Goal: Navigation & Orientation: Find specific page/section

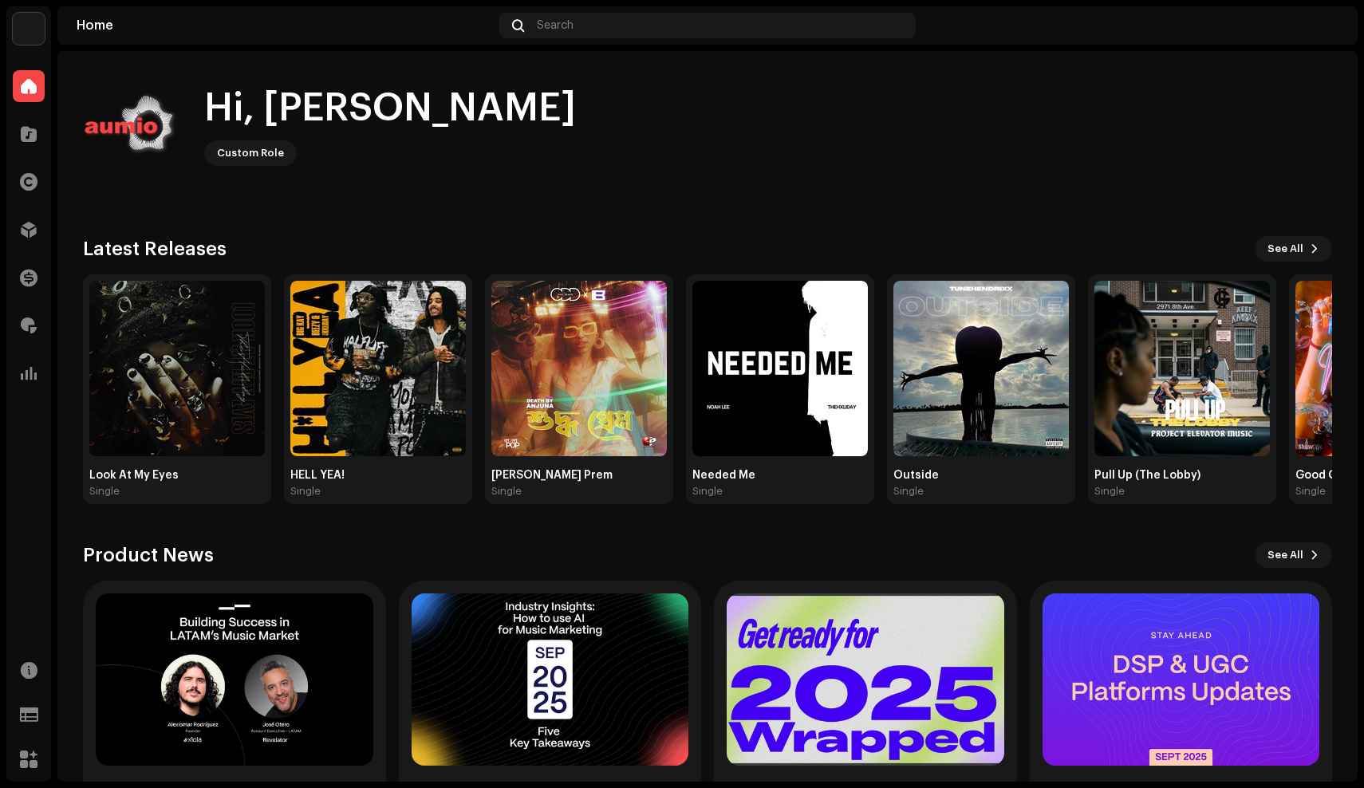
click at [31, 34] on img at bounding box center [29, 29] width 32 height 32
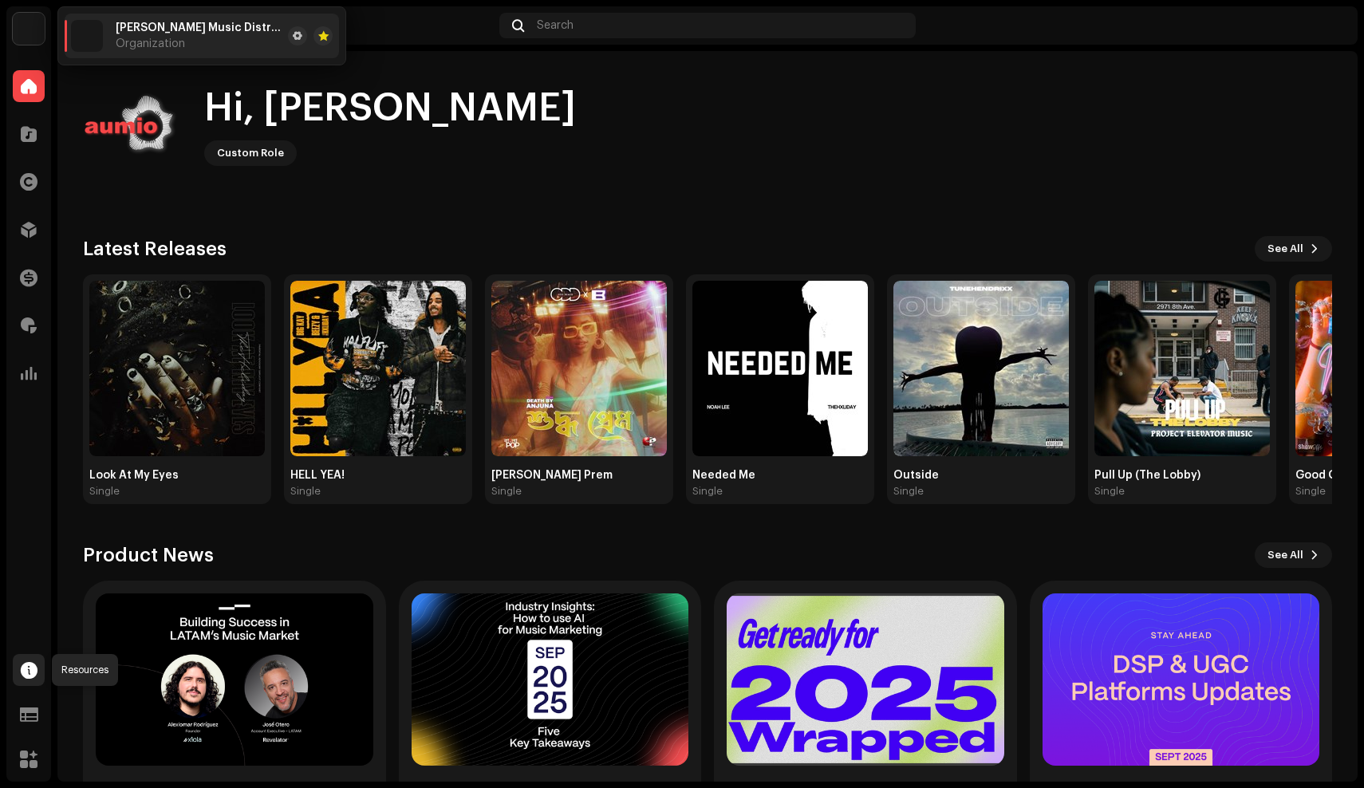
click at [34, 667] on span at bounding box center [29, 670] width 17 height 13
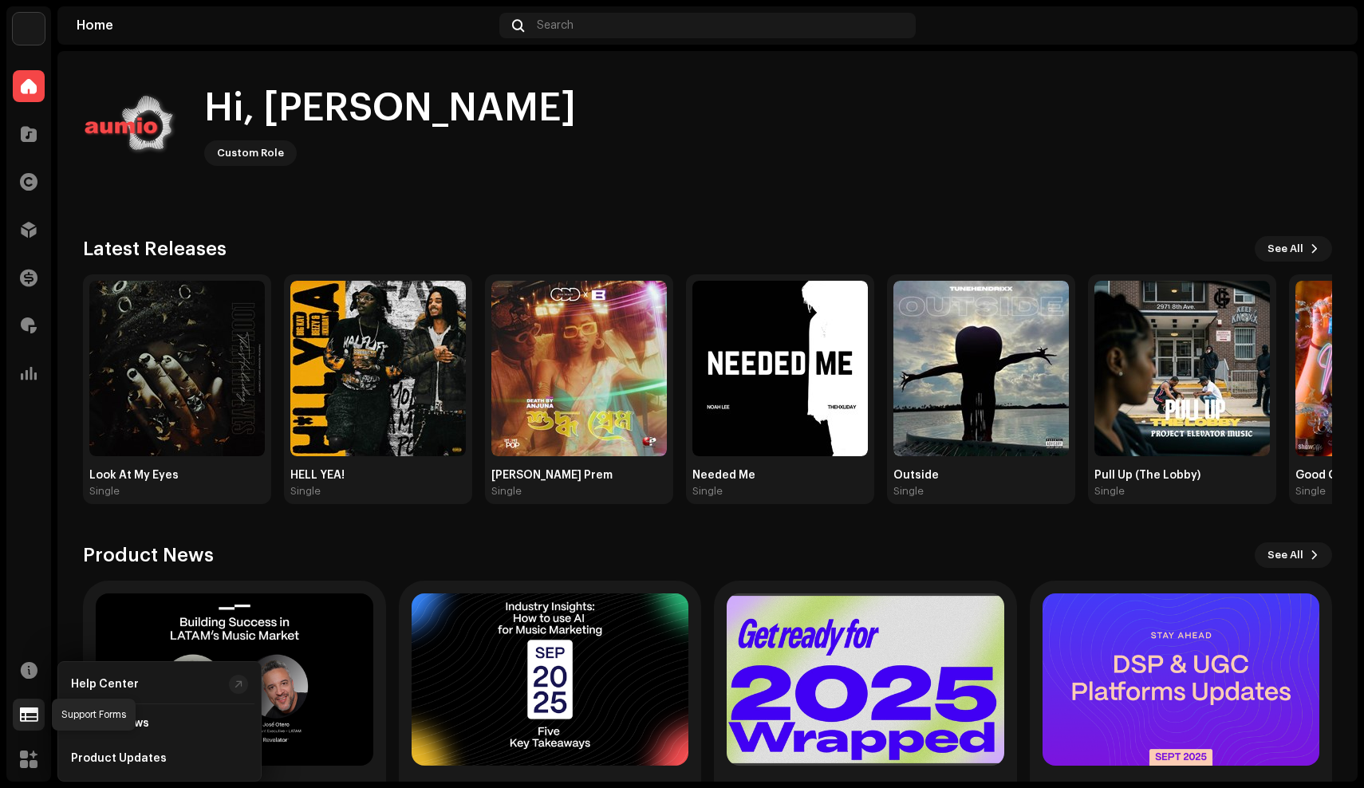
click at [19, 712] on div at bounding box center [29, 715] width 32 height 32
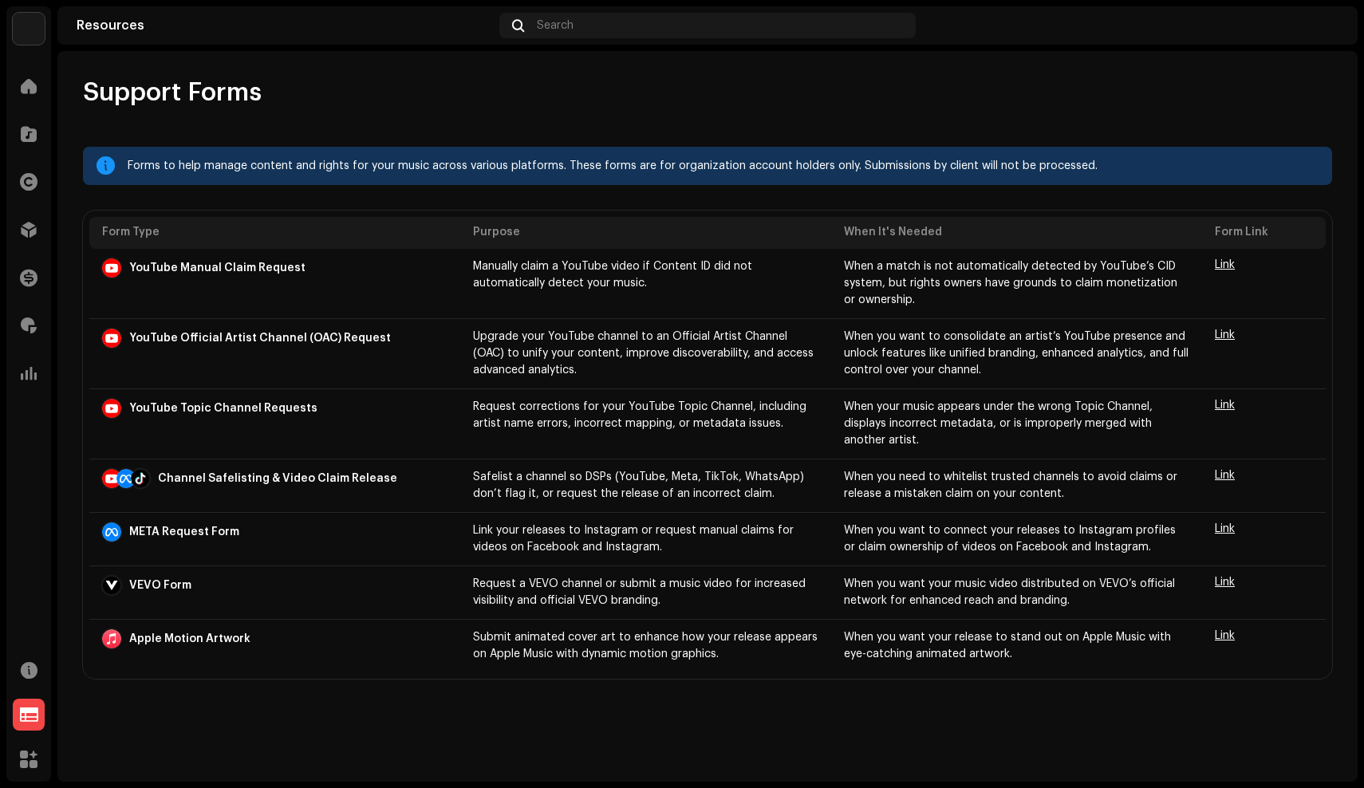
click at [38, 22] on img at bounding box center [29, 29] width 32 height 32
click at [293, 36] on span at bounding box center [298, 36] width 10 height 13
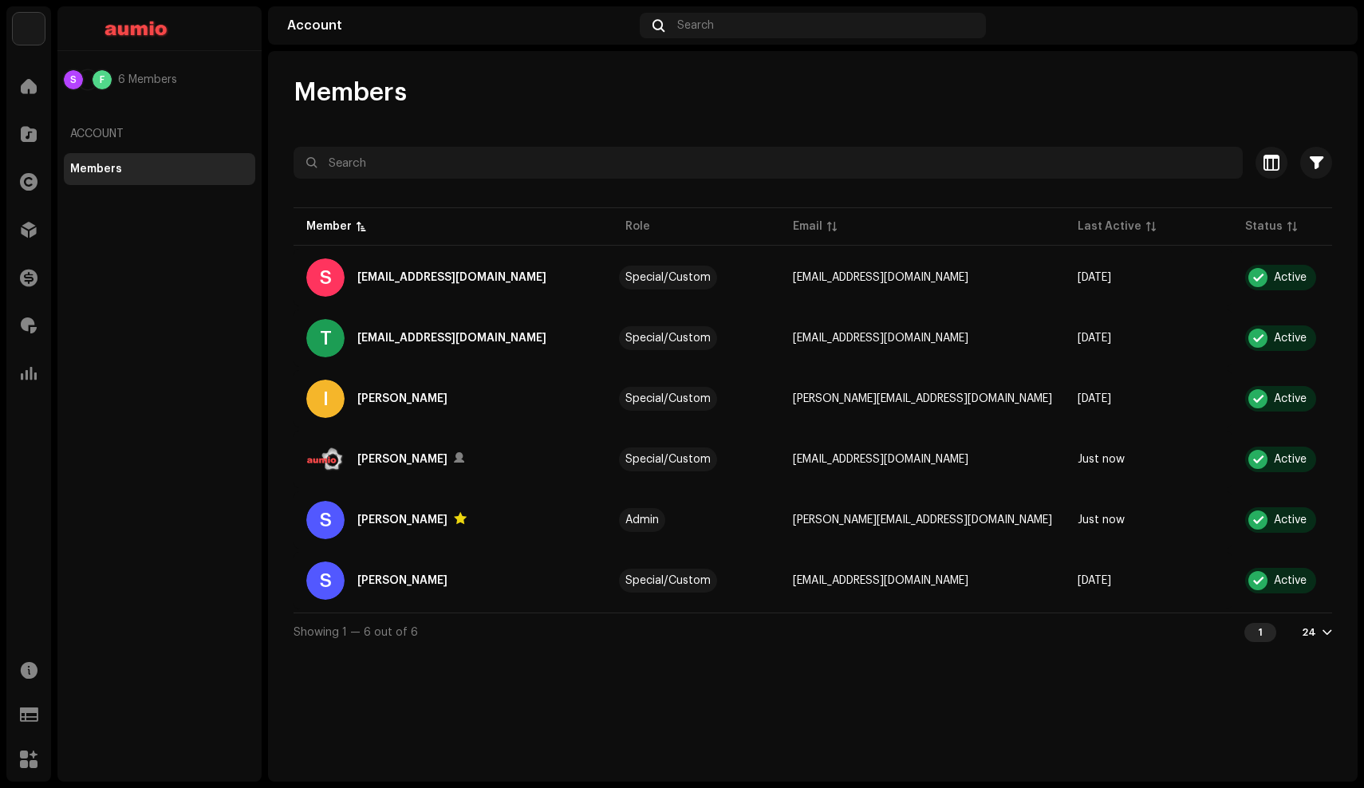
click at [37, 29] on img at bounding box center [29, 29] width 32 height 32
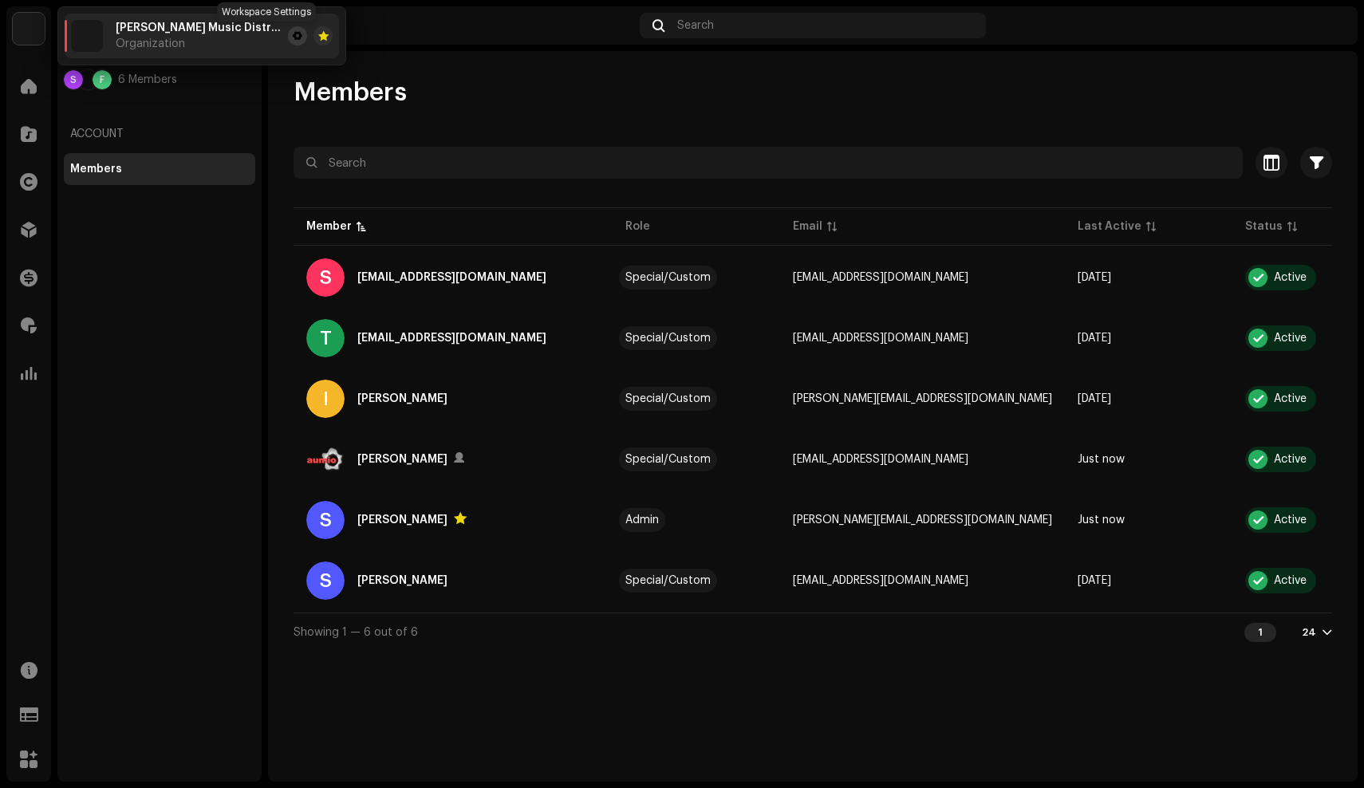
click at [293, 41] on span at bounding box center [298, 36] width 10 height 13
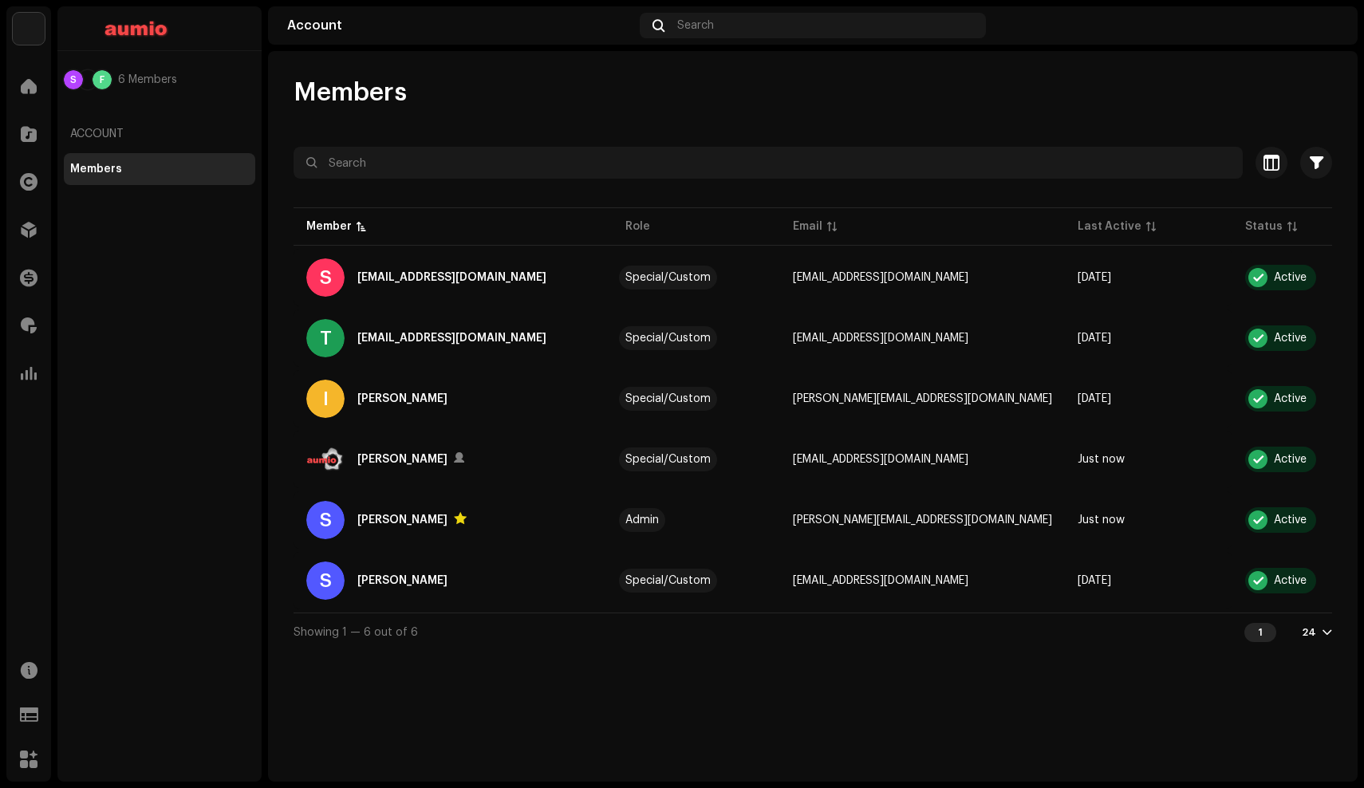
click at [135, 130] on div "Account" at bounding box center [159, 134] width 191 height 38
click at [135, 65] on div "S F 6 Members" at bounding box center [159, 79] width 191 height 45
click at [128, 76] on span "6 Members" at bounding box center [147, 79] width 59 height 13
click at [22, 86] on span at bounding box center [29, 86] width 16 height 13
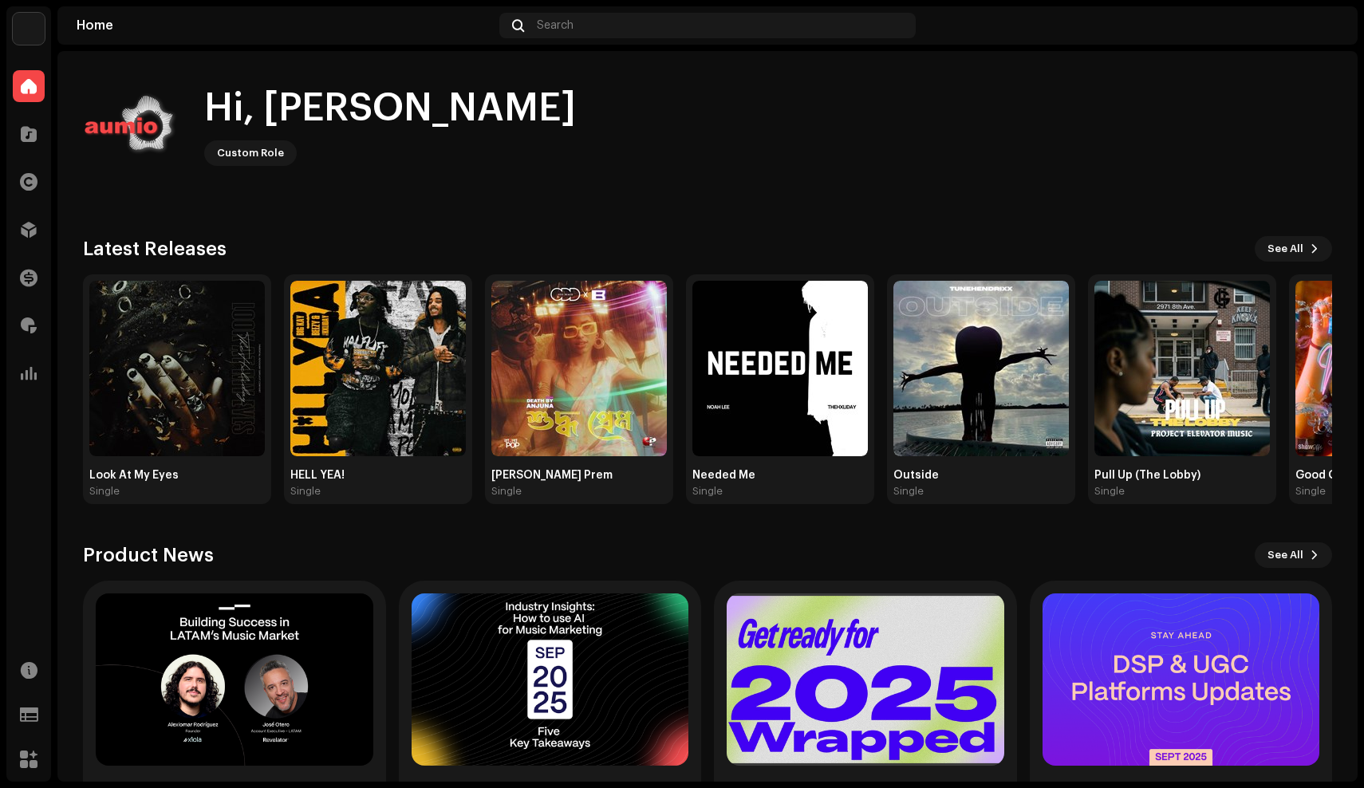
click at [30, 22] on img at bounding box center [29, 29] width 32 height 32
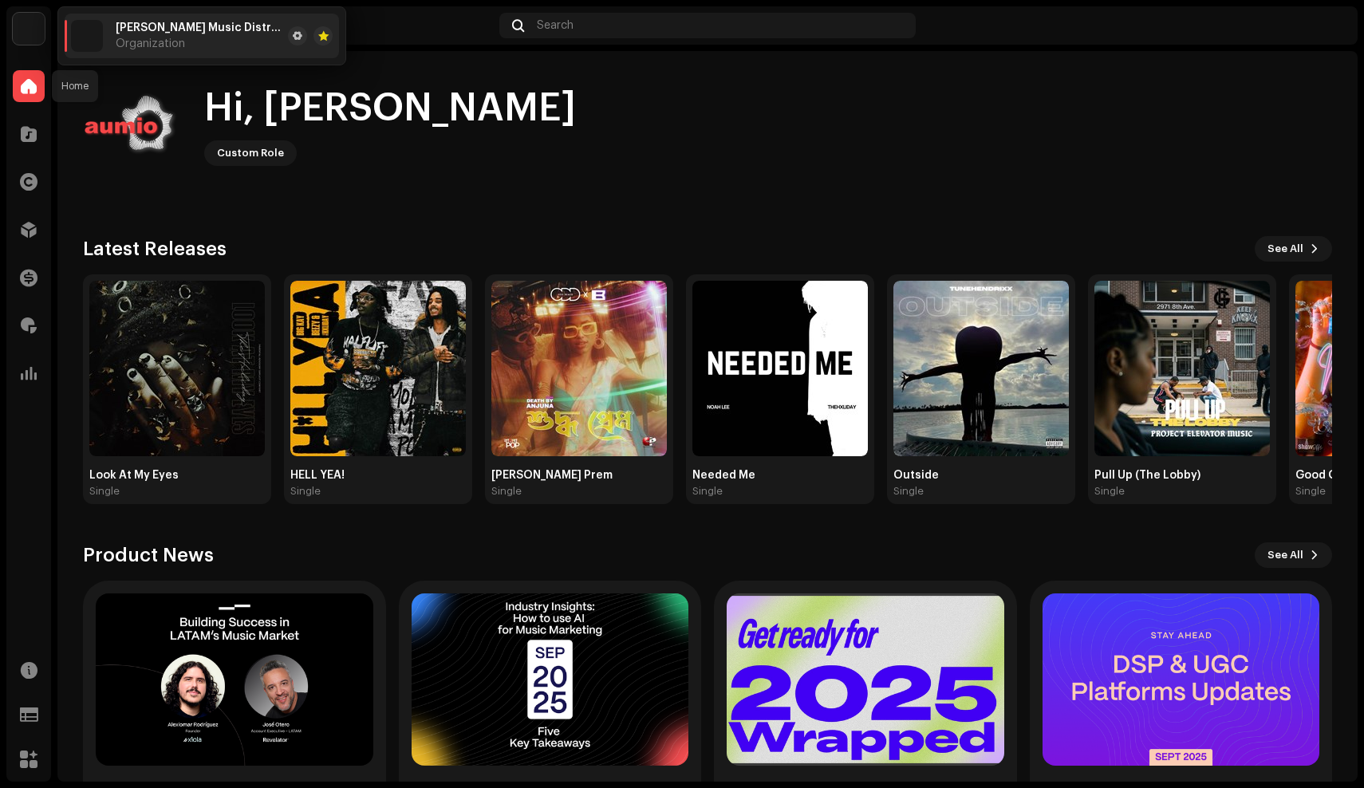
click at [28, 86] on span at bounding box center [29, 86] width 16 height 13
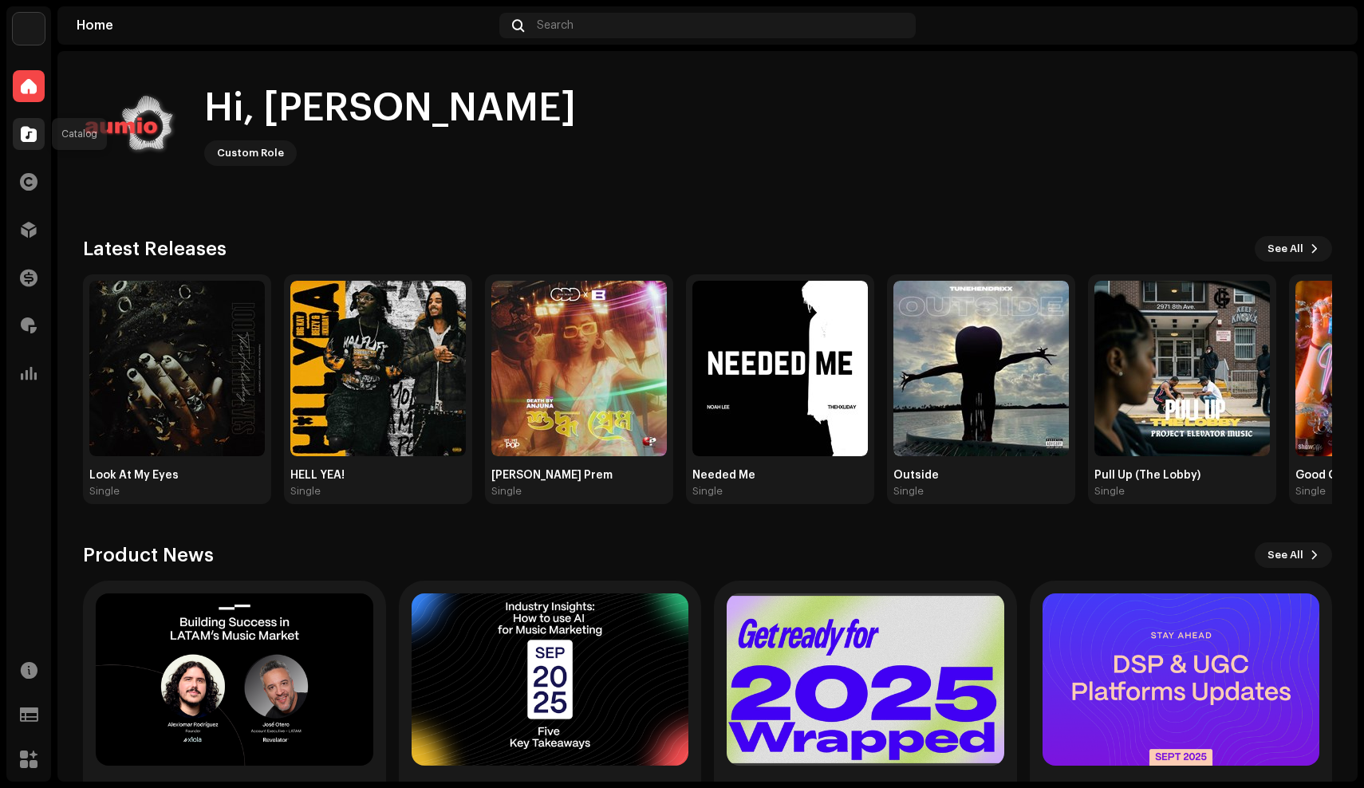
click at [34, 140] on span at bounding box center [29, 134] width 16 height 13
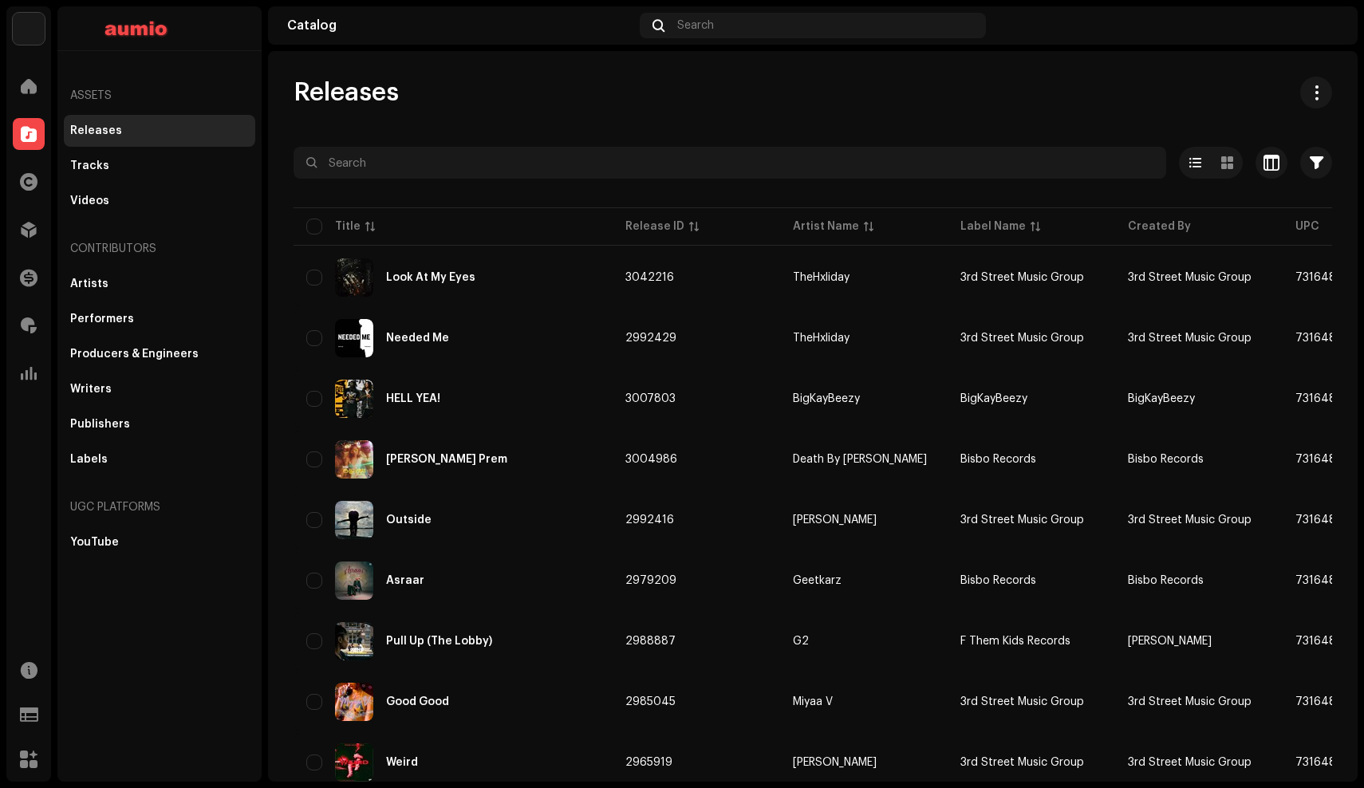
click at [32, 27] on img at bounding box center [29, 29] width 32 height 32
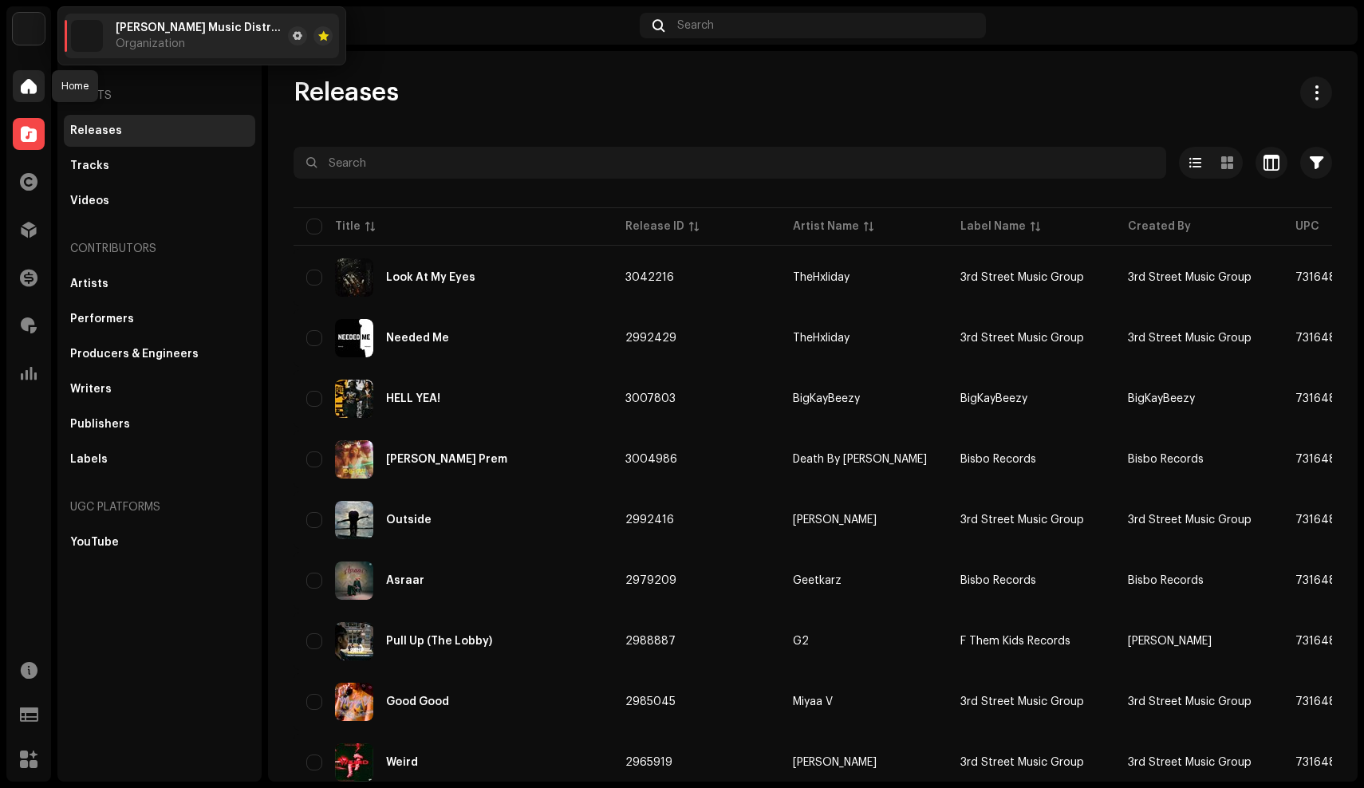
click at [26, 89] on span at bounding box center [29, 86] width 16 height 13
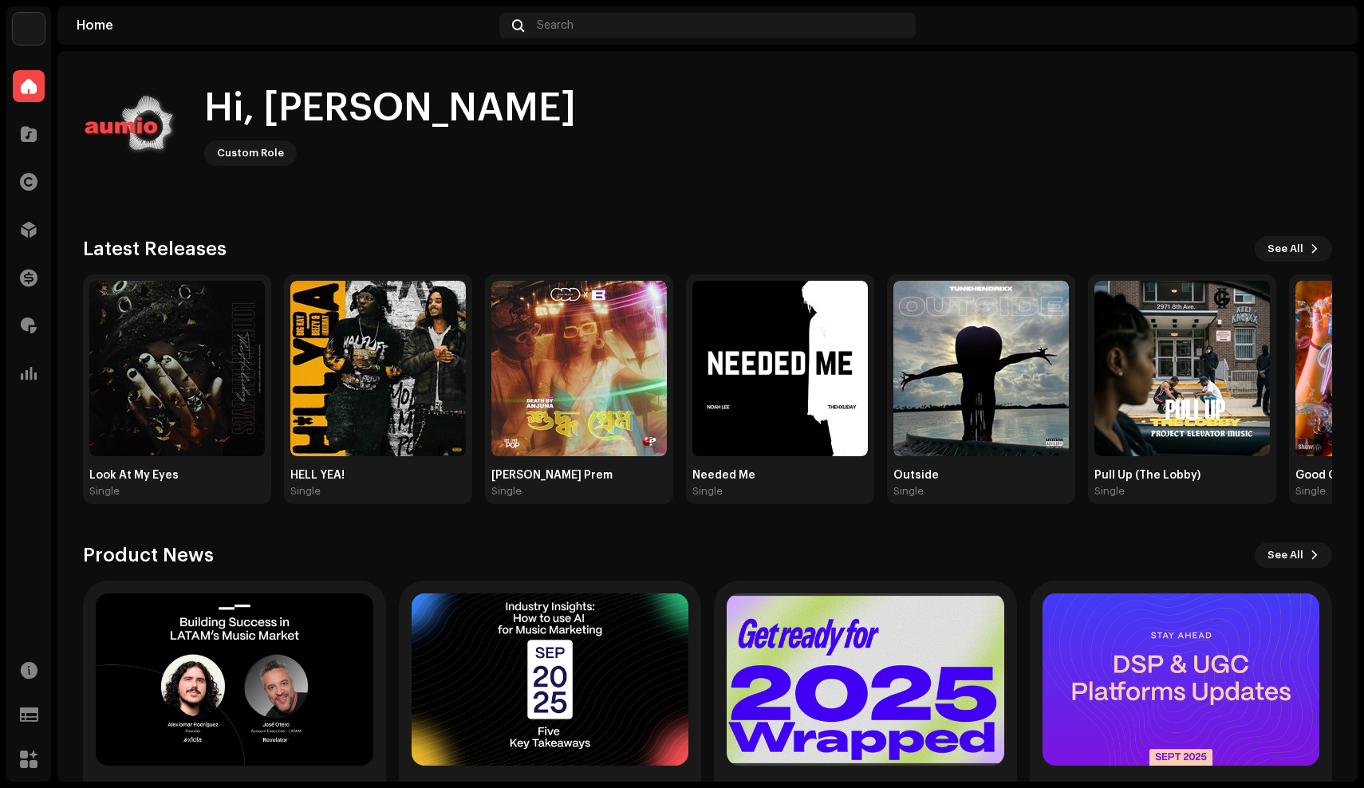
click at [34, 34] on img at bounding box center [29, 29] width 32 height 32
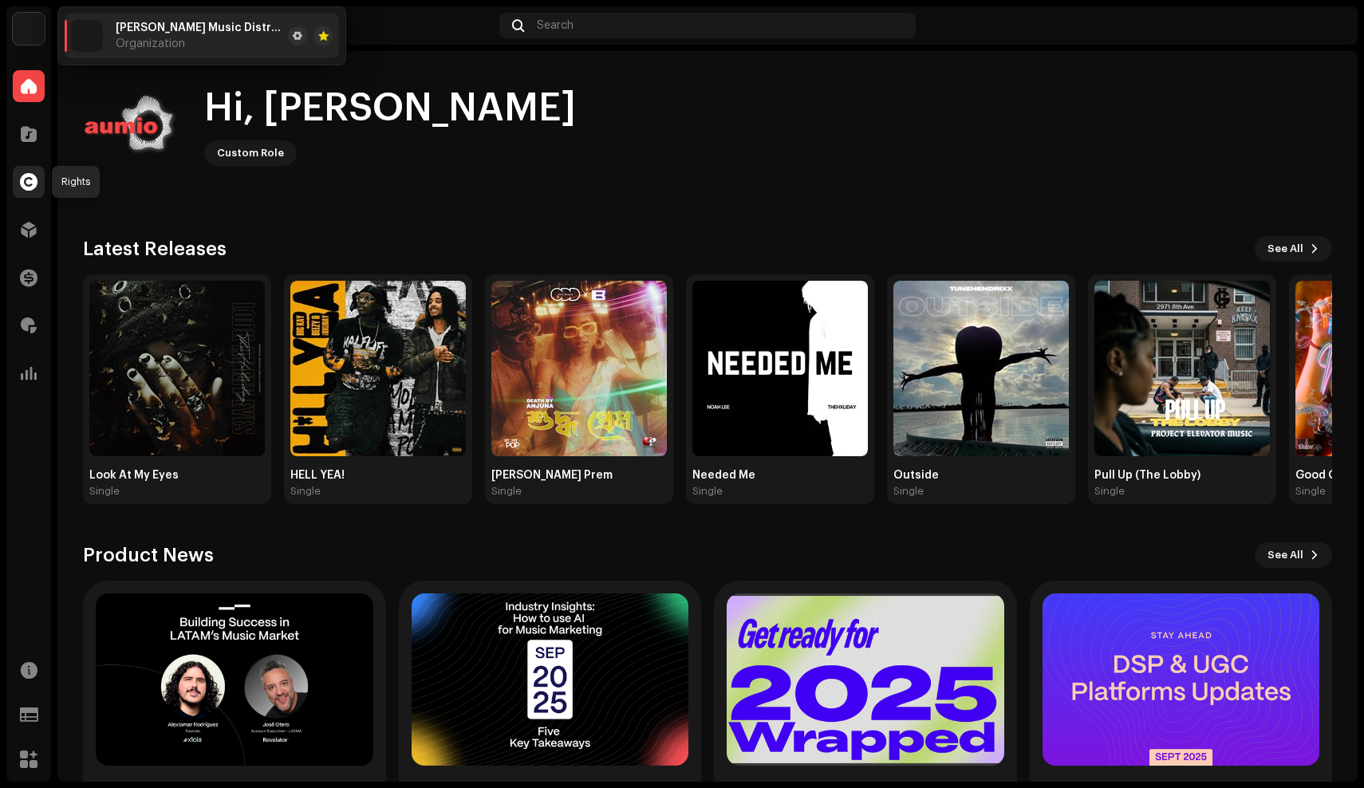
click at [32, 188] on span at bounding box center [29, 182] width 18 height 13
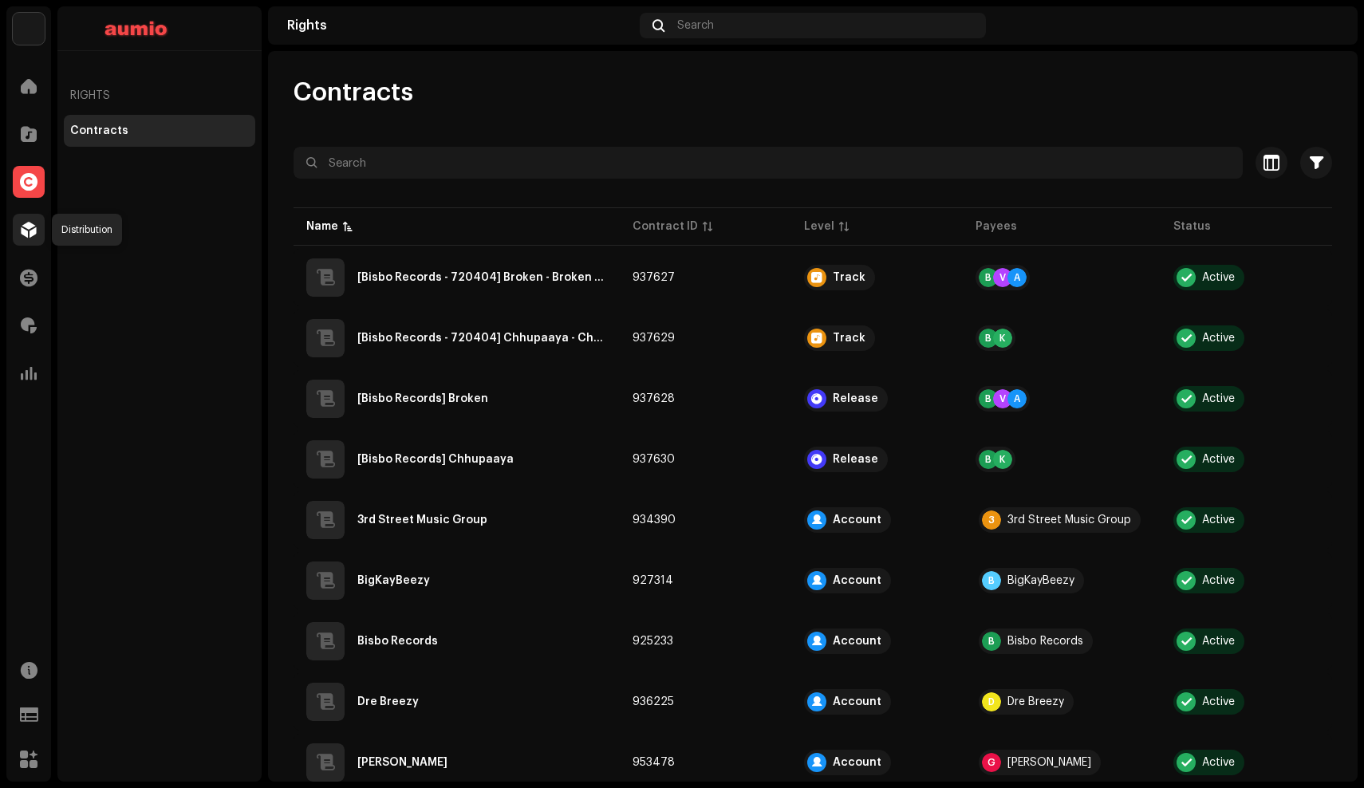
click at [32, 228] on span at bounding box center [29, 229] width 16 height 13
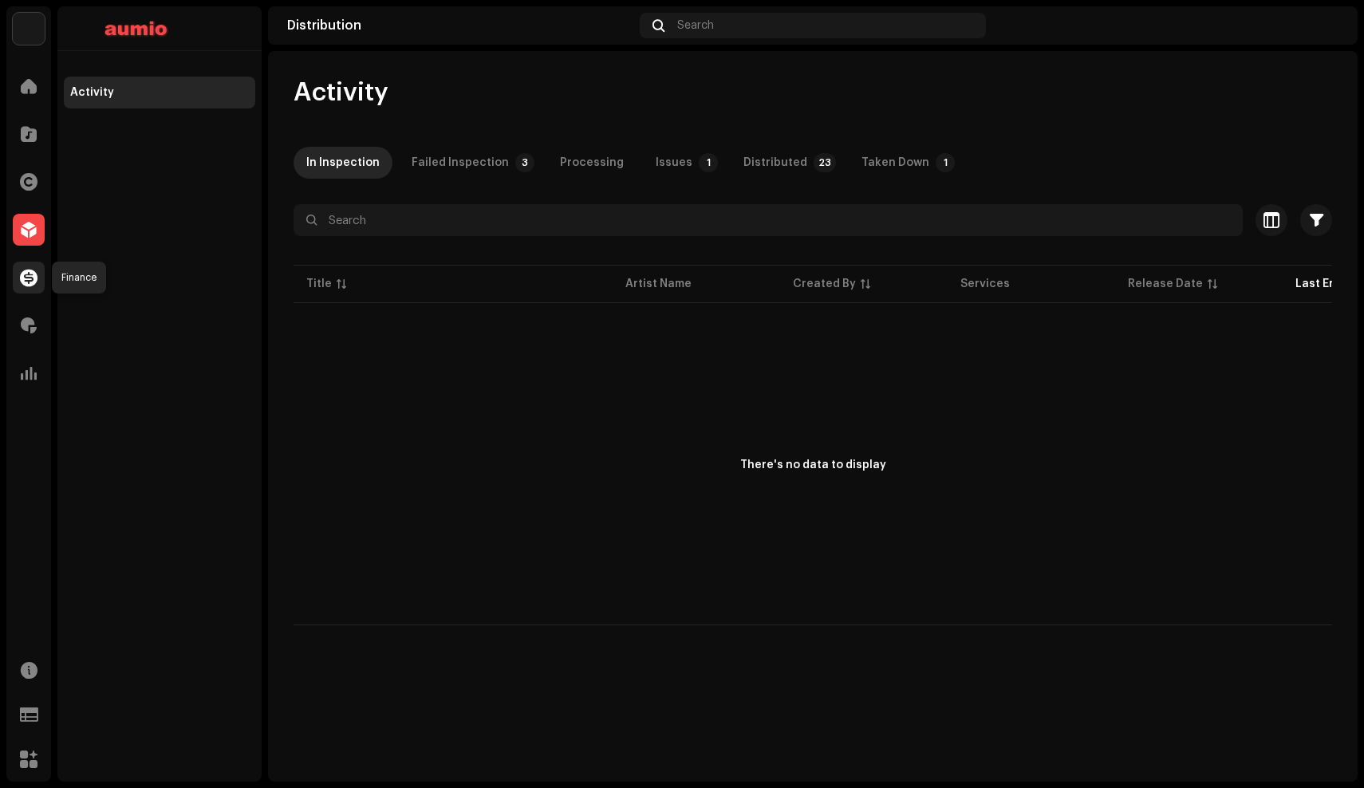
click at [34, 267] on div at bounding box center [29, 278] width 32 height 32
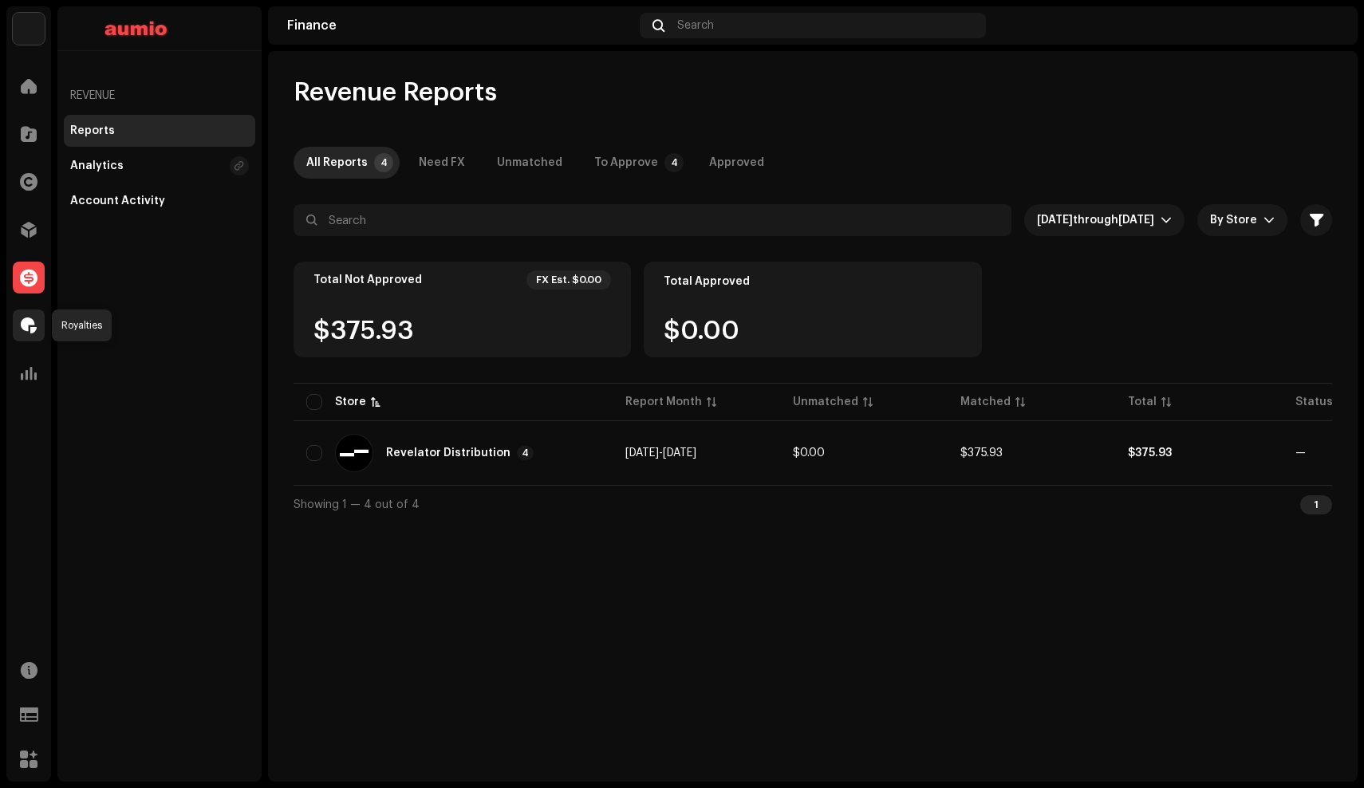
click at [37, 328] on div at bounding box center [29, 326] width 32 height 32
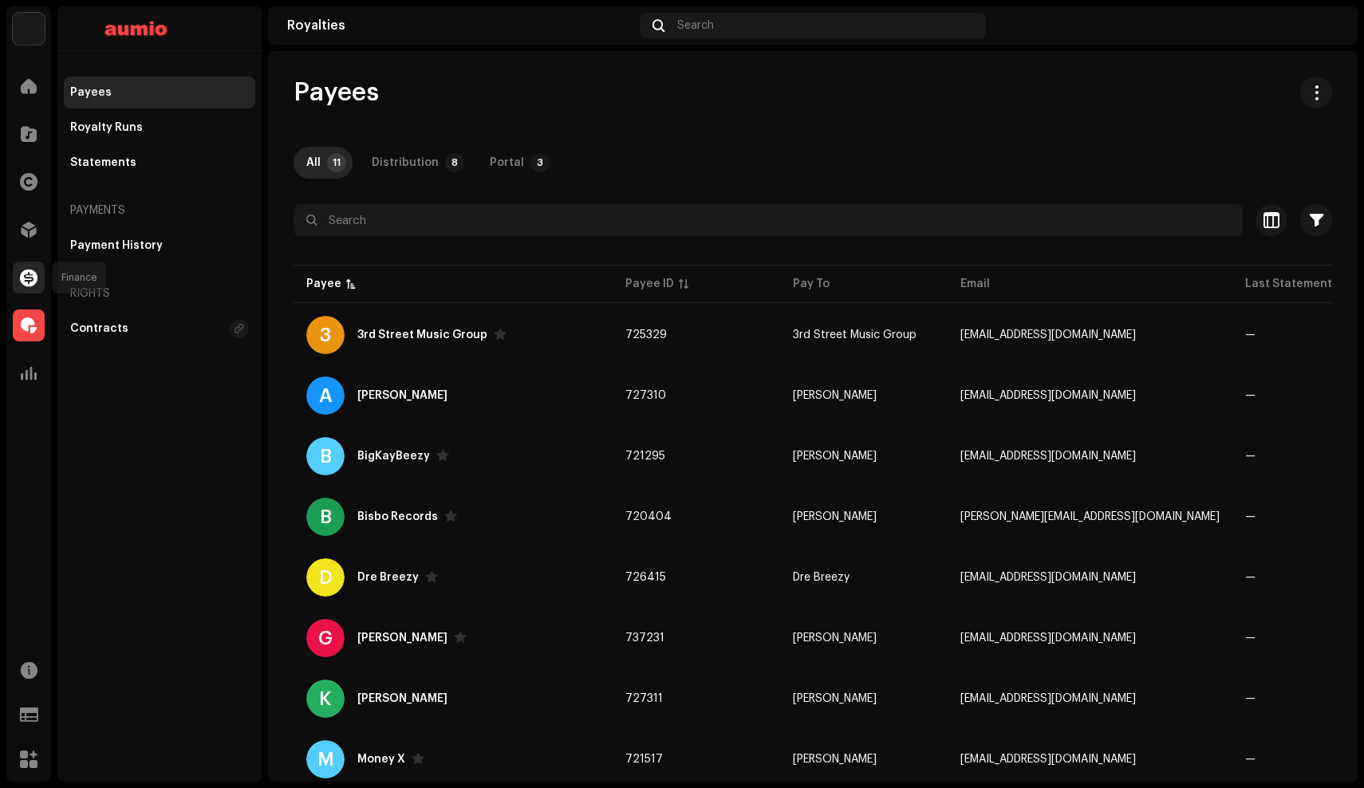
click at [35, 273] on span at bounding box center [29, 277] width 18 height 13
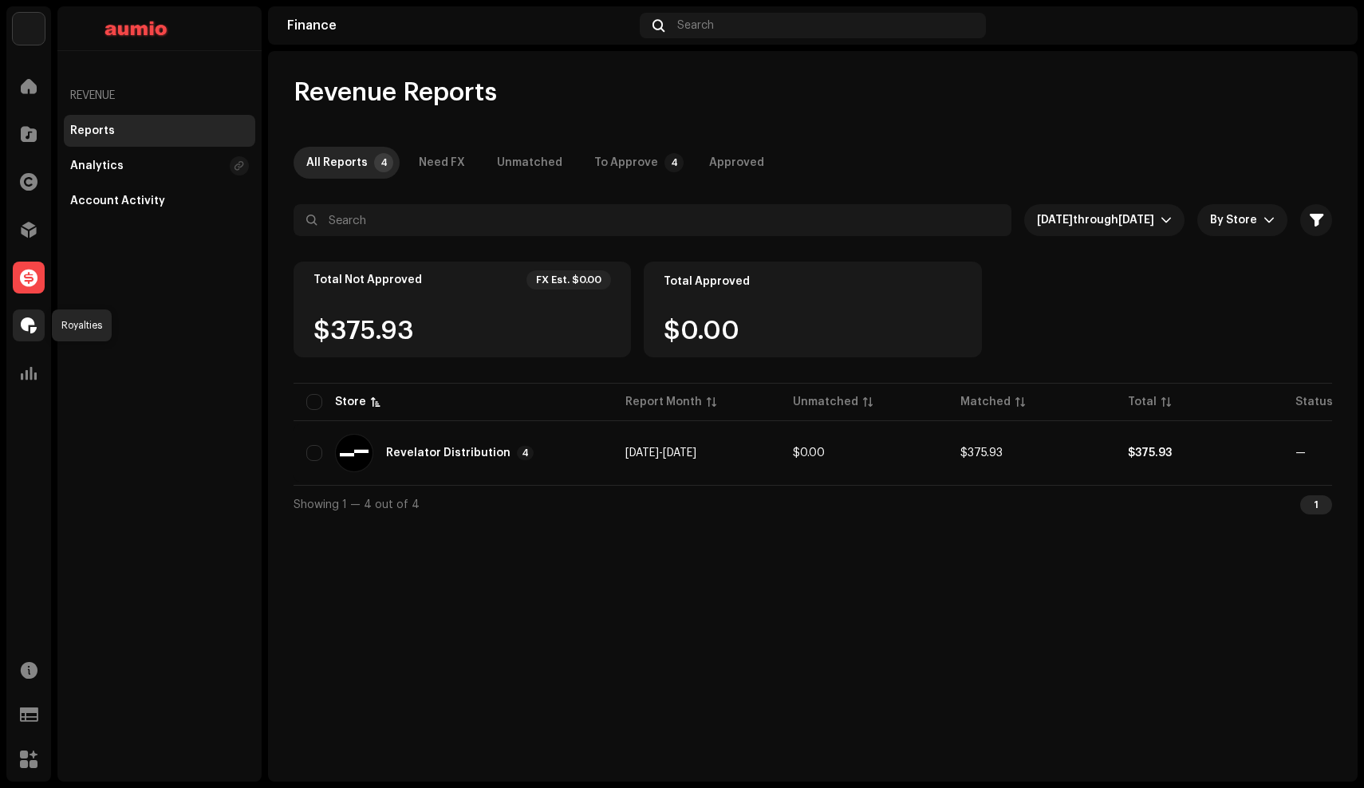
click at [32, 337] on div at bounding box center [29, 326] width 32 height 32
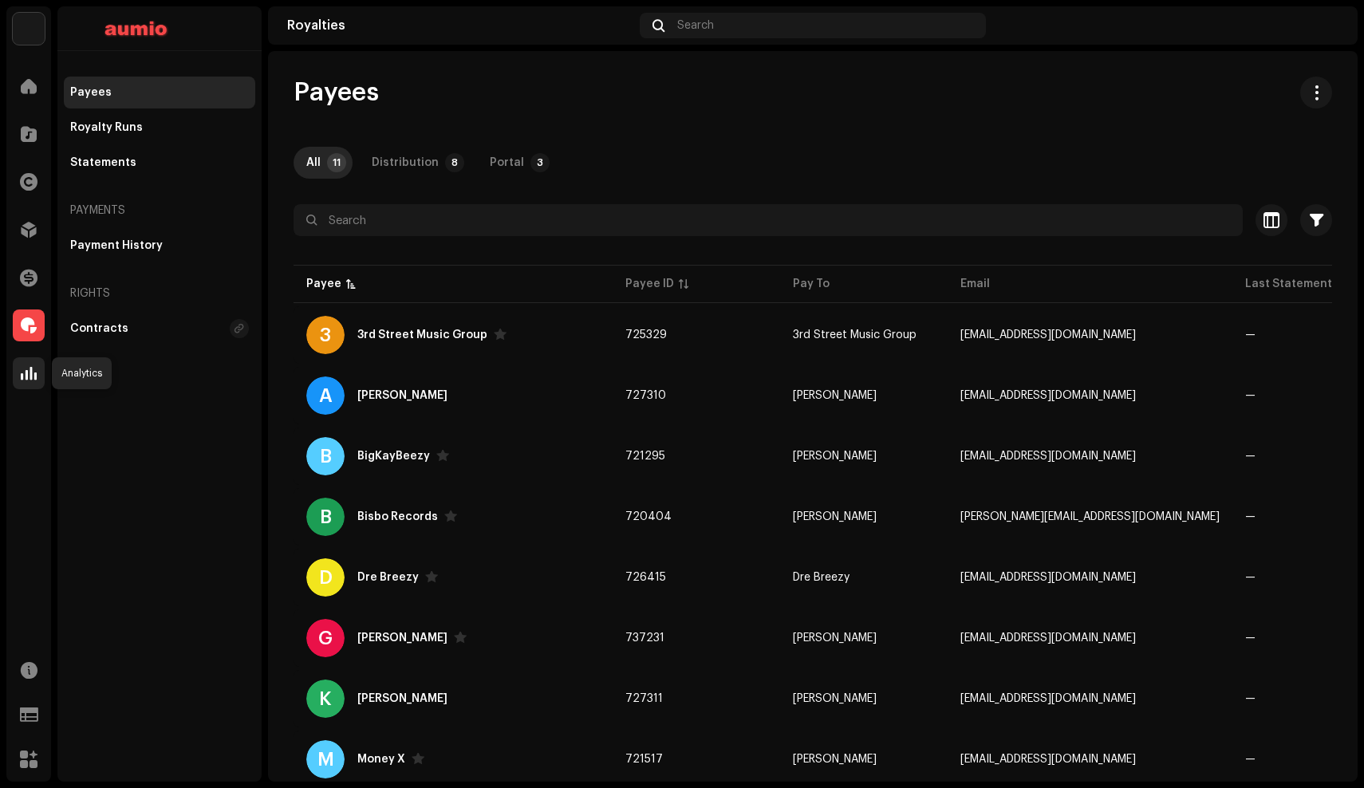
click at [32, 375] on span at bounding box center [29, 373] width 16 height 13
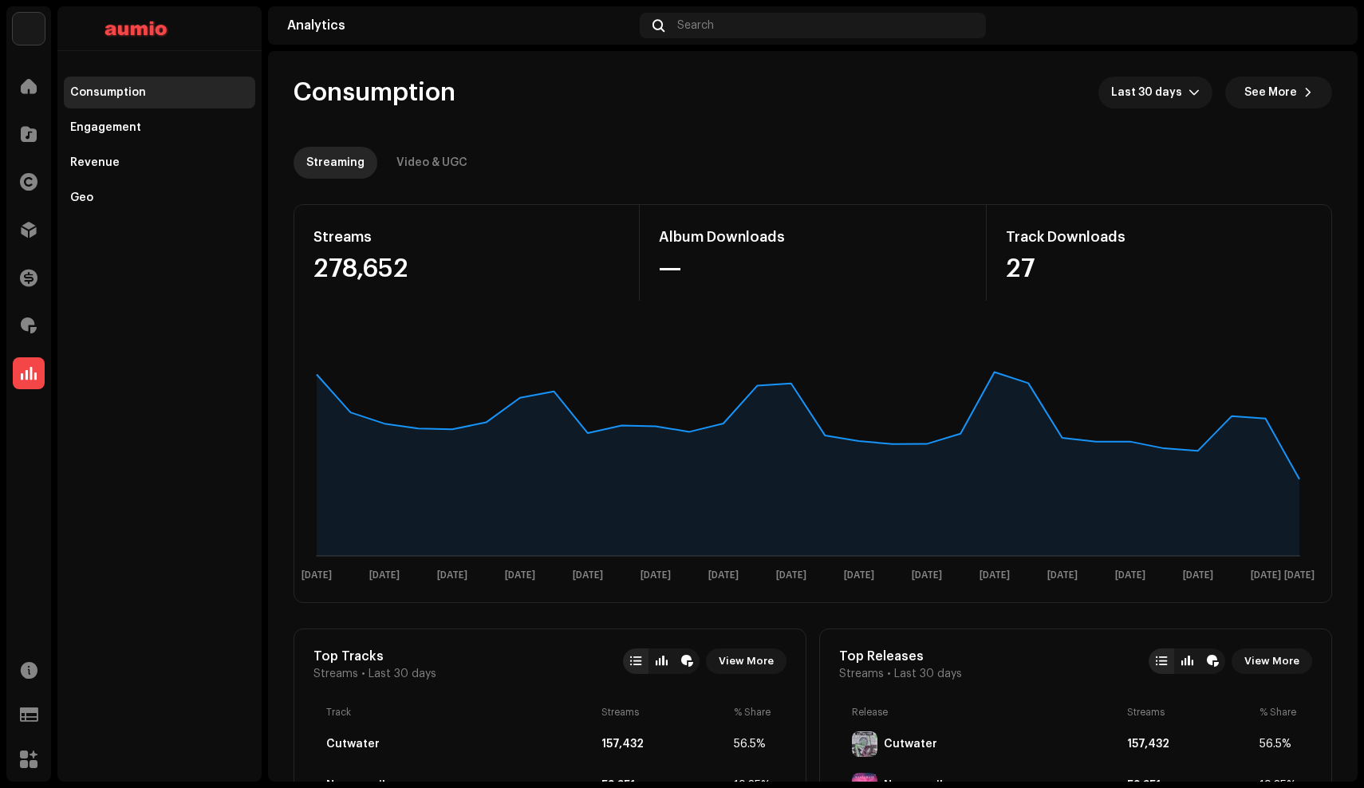
click at [37, 26] on img at bounding box center [29, 29] width 32 height 32
click at [293, 40] on span at bounding box center [298, 36] width 10 height 13
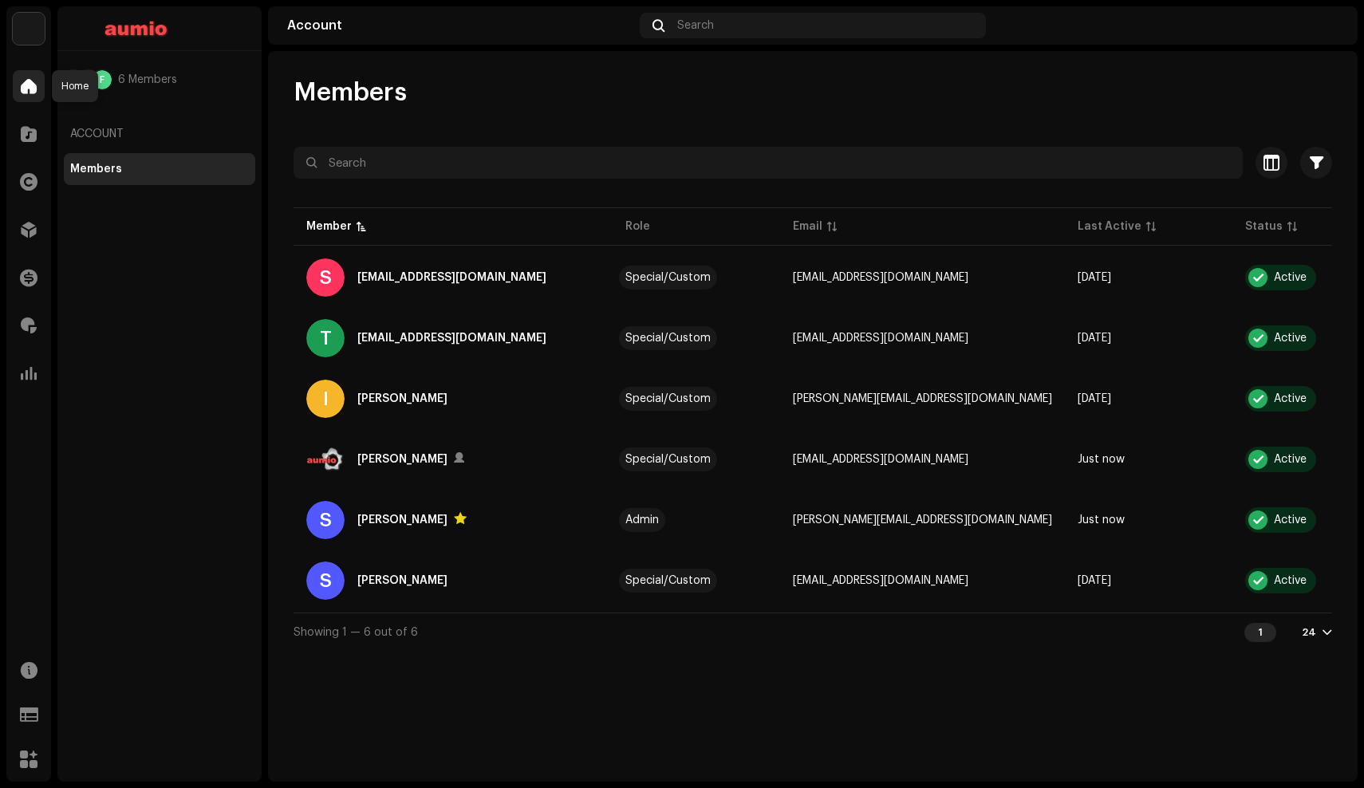
click at [35, 77] on div at bounding box center [29, 86] width 32 height 32
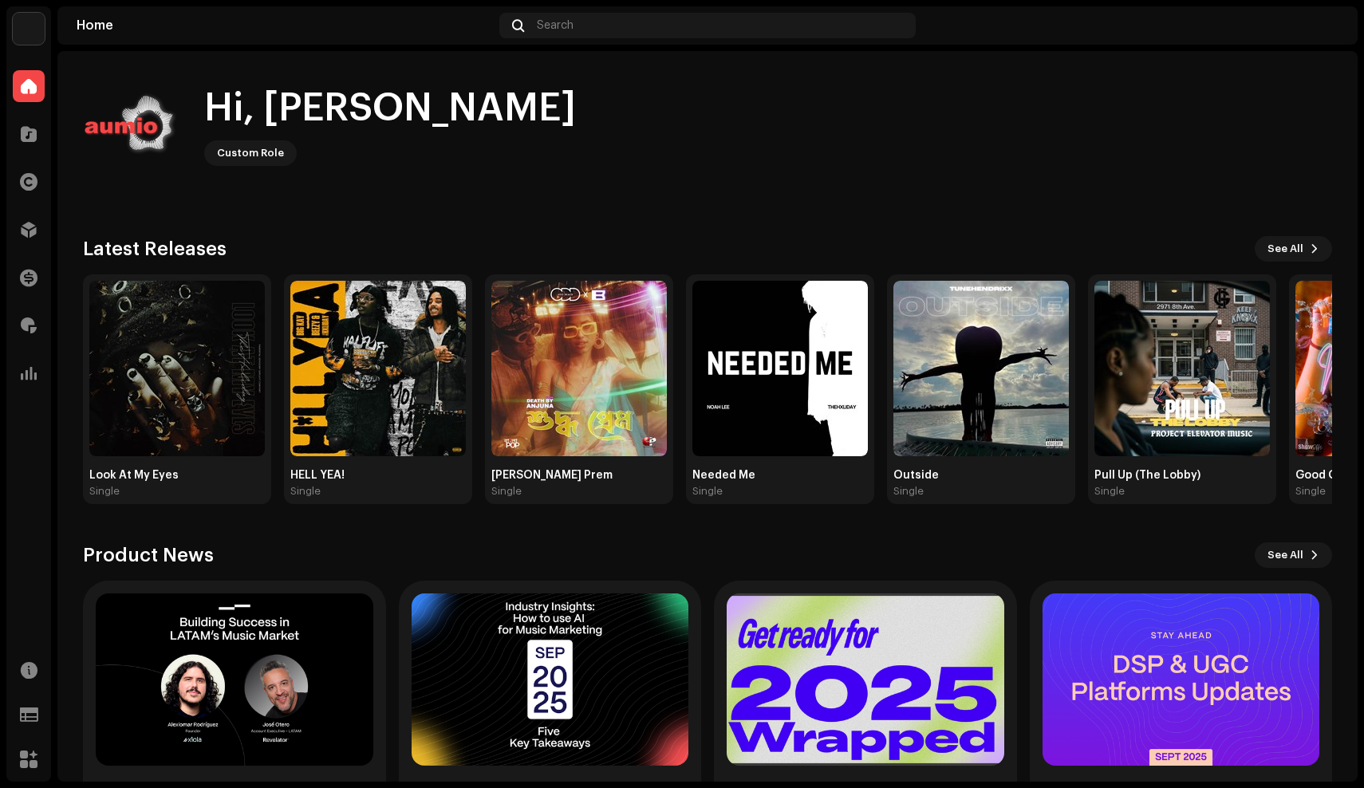
click at [1342, 30] on div "Home Search" at bounding box center [707, 25] width 1300 height 38
click at [1332, 26] on img at bounding box center [1326, 26] width 26 height 26
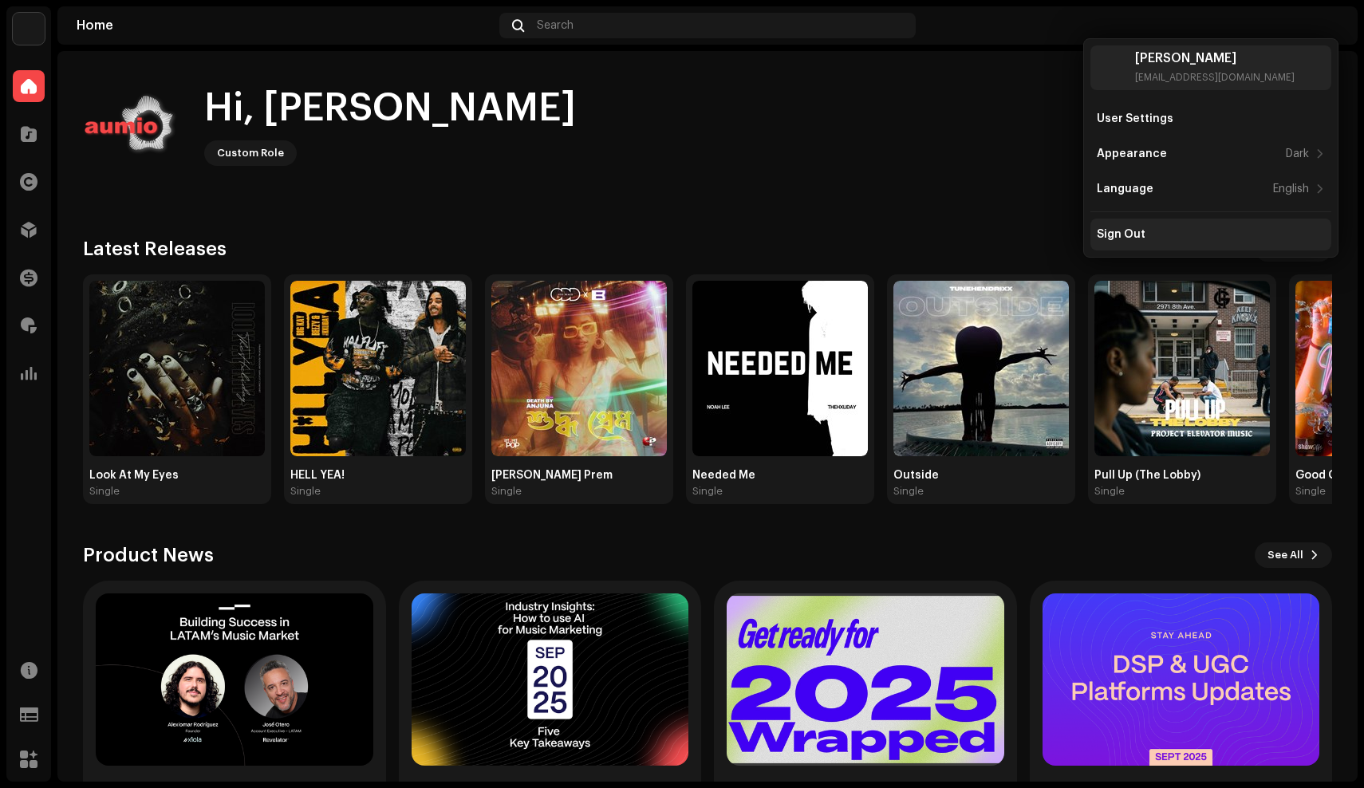
click at [1253, 231] on div "Sign Out" at bounding box center [1211, 234] width 228 height 13
